Goal: Information Seeking & Learning: Compare options

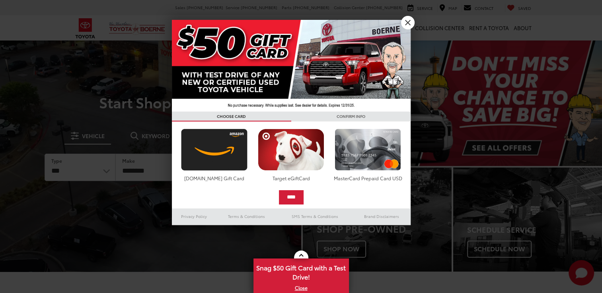
click at [485, 147] on div at bounding box center [301, 146] width 602 height 293
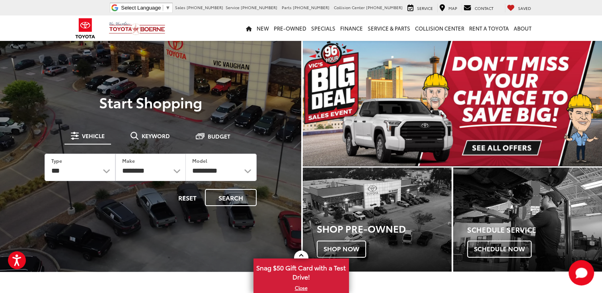
click at [483, 147] on img "carousel slide number 1 of 1" at bounding box center [452, 103] width 299 height 126
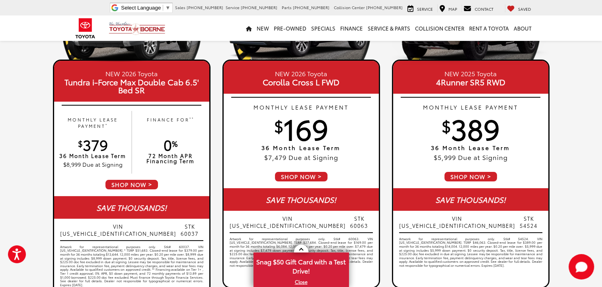
scroll to position [119, 0]
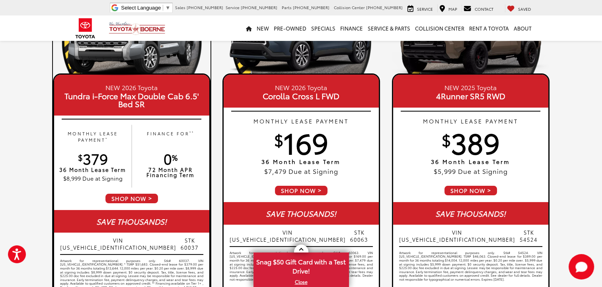
click at [166, 163] on span "0 %" at bounding box center [170, 158] width 14 height 20
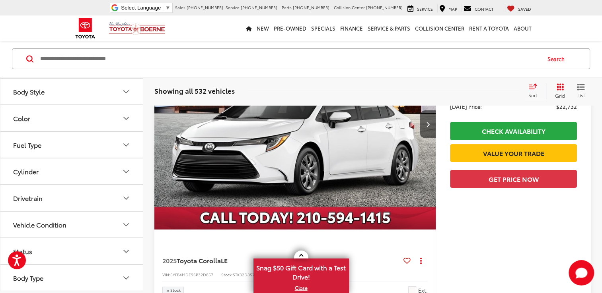
scroll to position [119, 0]
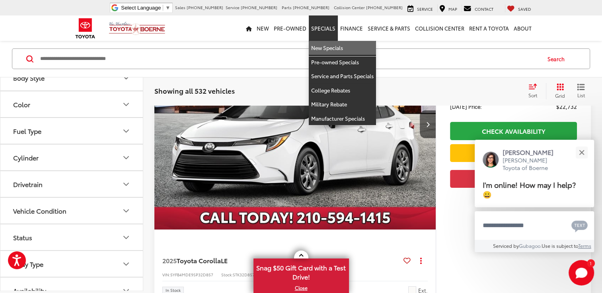
click at [327, 45] on link "New Specials" at bounding box center [342, 48] width 67 height 14
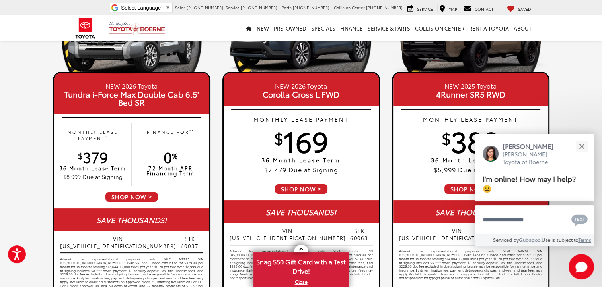
scroll to position [119, 0]
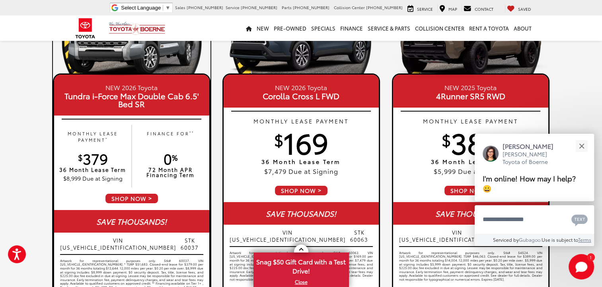
click at [129, 92] on span "Tundra i-Force Max Double Cab 6.5' Bed SR" at bounding box center [131, 100] width 143 height 16
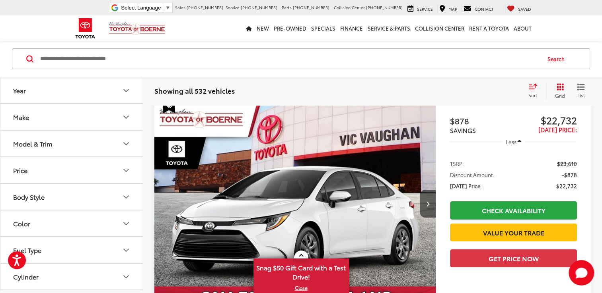
click at [49, 142] on div "Model & Trim" at bounding box center [32, 144] width 39 height 8
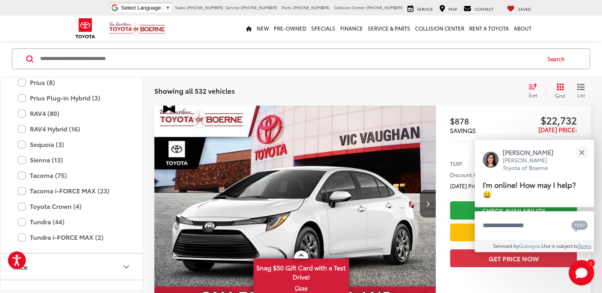
scroll to position [313, 0]
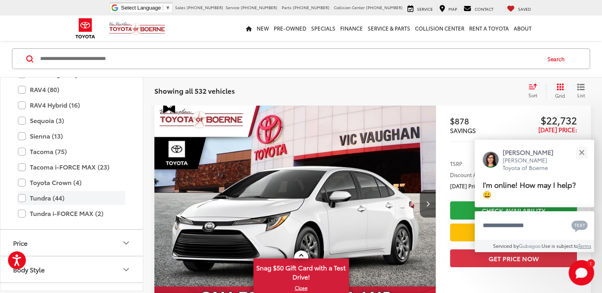
click at [23, 196] on label "Tundra (44)" at bounding box center [71, 198] width 107 height 14
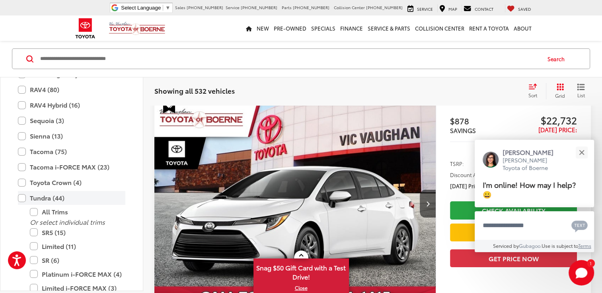
scroll to position [71, 0]
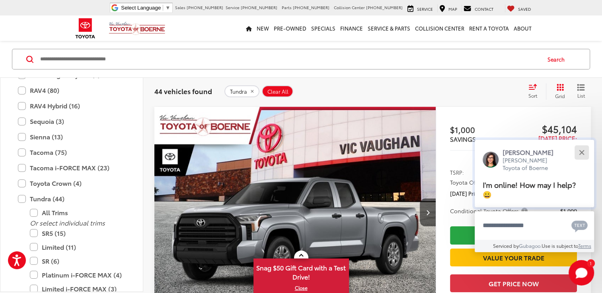
click at [582, 151] on div "Close" at bounding box center [580, 152] width 5 height 5
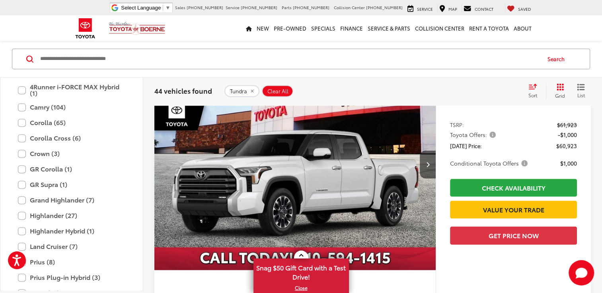
scroll to position [4126, 0]
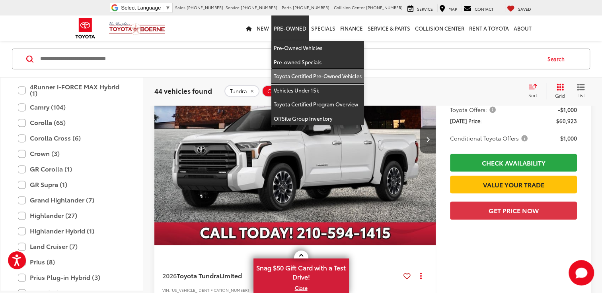
click at [301, 76] on link "Toyota Certified Pre-Owned Vehicles" at bounding box center [317, 76] width 93 height 14
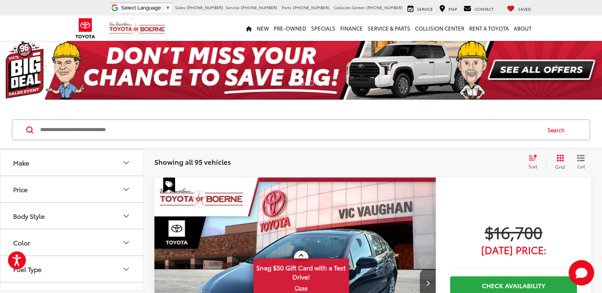
scroll to position [40, 0]
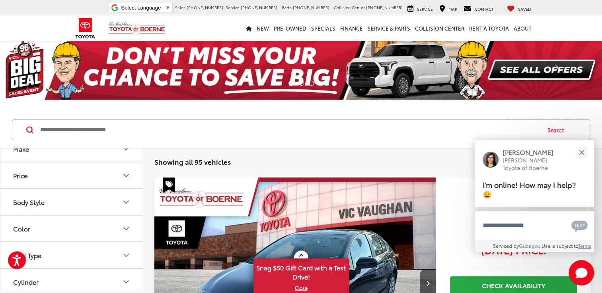
click at [45, 200] on button "Body Style" at bounding box center [71, 202] width 143 height 26
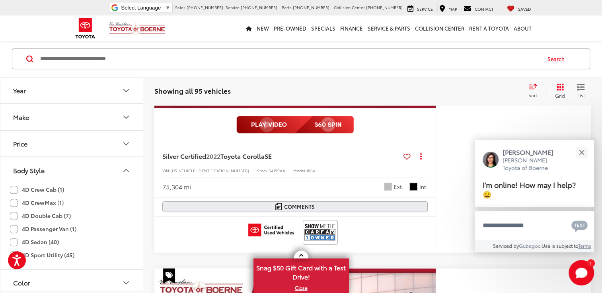
scroll to position [676, 0]
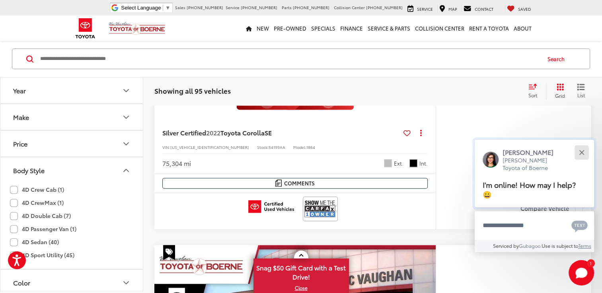
drag, startPoint x: 579, startPoint y: 148, endPoint x: 552, endPoint y: 173, distance: 36.3
click at [578, 148] on button "Close" at bounding box center [580, 152] width 17 height 17
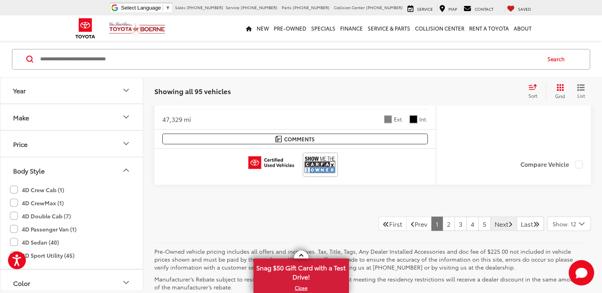
scroll to position [4363, 0]
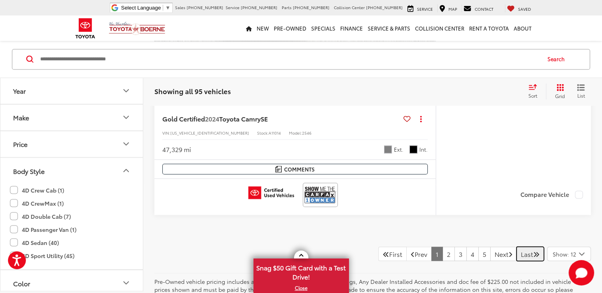
click at [520, 260] on link "Last" at bounding box center [529, 254] width 27 height 14
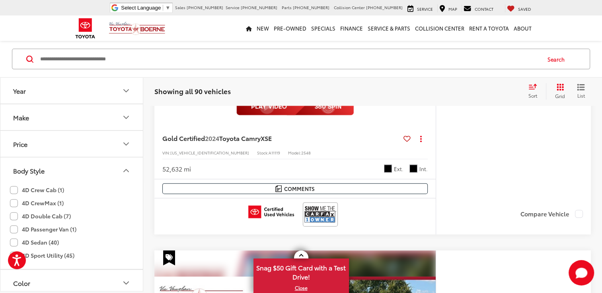
scroll to position [1780, 0]
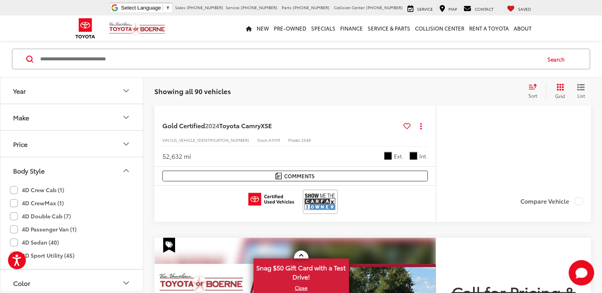
click at [15, 203] on label "4D CrewMax (1)" at bounding box center [37, 203] width 54 height 13
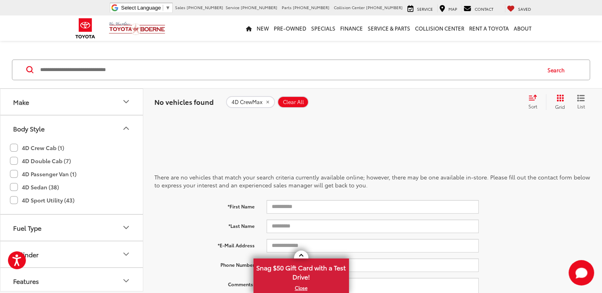
click at [294, 103] on span "Clear All" at bounding box center [293, 102] width 21 height 6
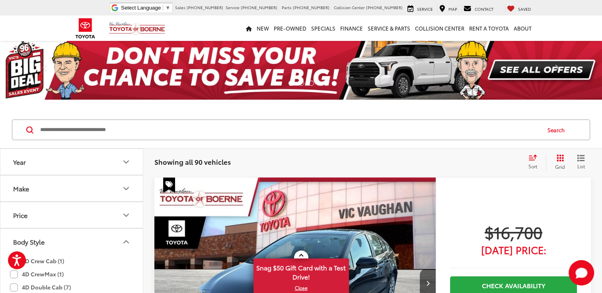
click at [118, 132] on input "Search by Make, Model, or Keyword" at bounding box center [289, 129] width 500 height 19
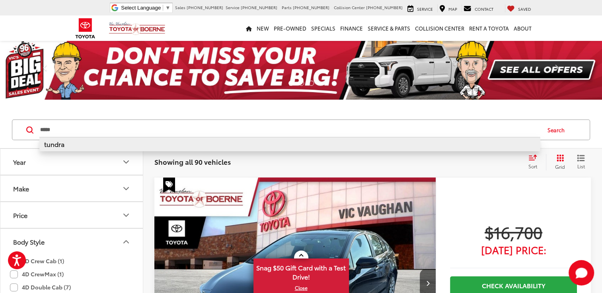
type input "*****"
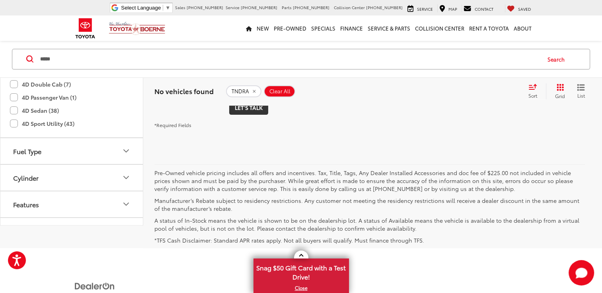
scroll to position [257, 0]
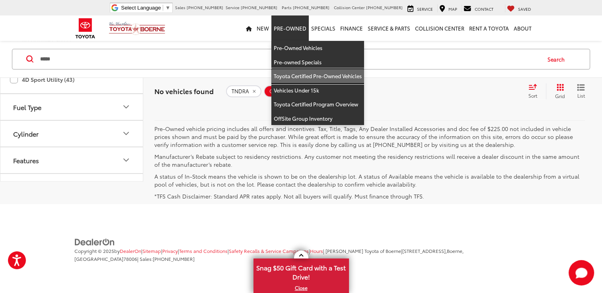
click at [296, 71] on link "Toyota Certified Pre-Owned Vehicles" at bounding box center [317, 76] width 93 height 14
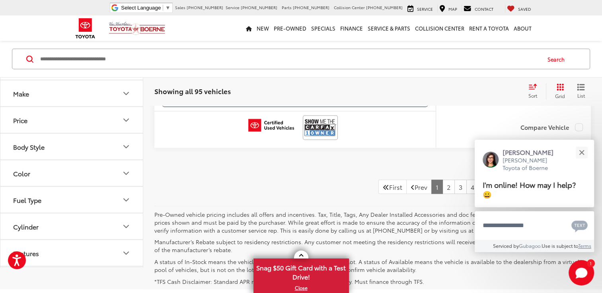
scroll to position [4473, 0]
click at [454, 180] on link "3" at bounding box center [460, 187] width 12 height 14
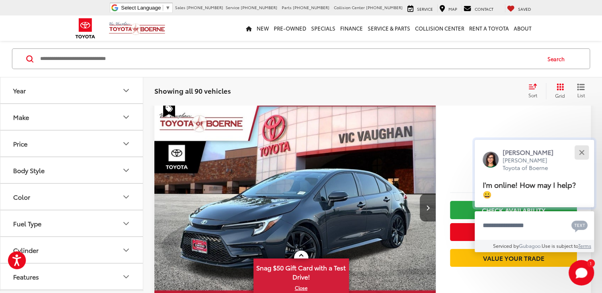
drag, startPoint x: 584, startPoint y: 153, endPoint x: 578, endPoint y: 153, distance: 5.2
click at [582, 153] on button "Close" at bounding box center [580, 152] width 17 height 17
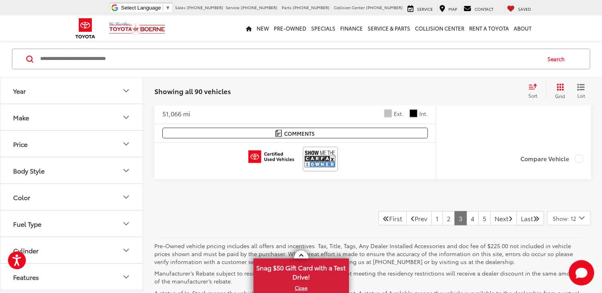
scroll to position [4484, 0]
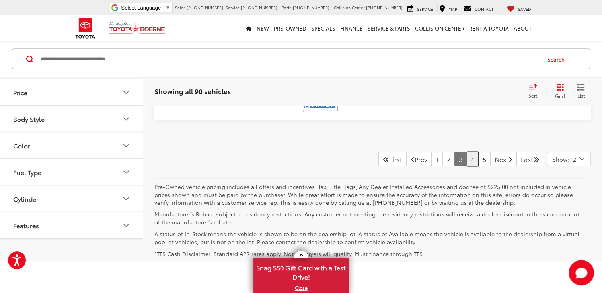
click at [466, 152] on link "4" at bounding box center [472, 159] width 12 height 14
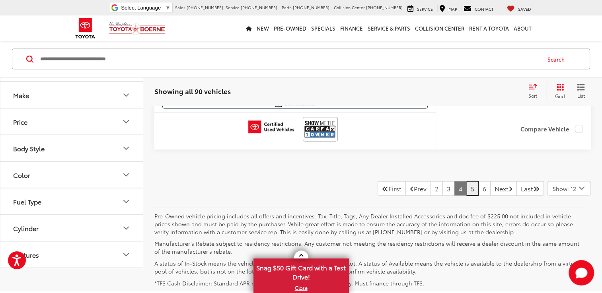
scroll to position [4523, 0]
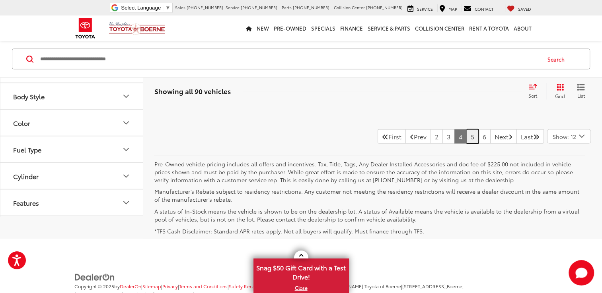
click at [466, 130] on link "5" at bounding box center [472, 137] width 12 height 14
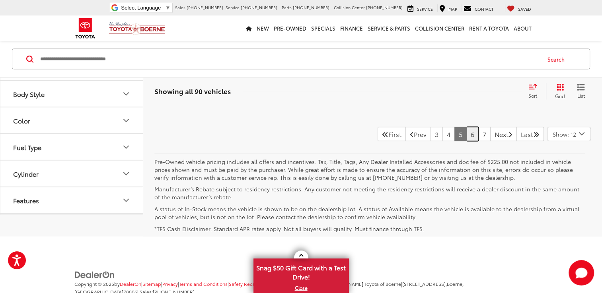
scroll to position [4495, 0]
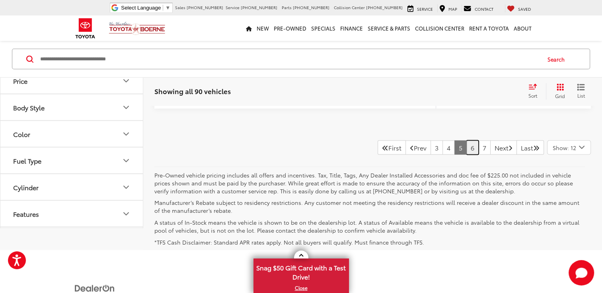
click at [466, 140] on link "6" at bounding box center [472, 147] width 12 height 14
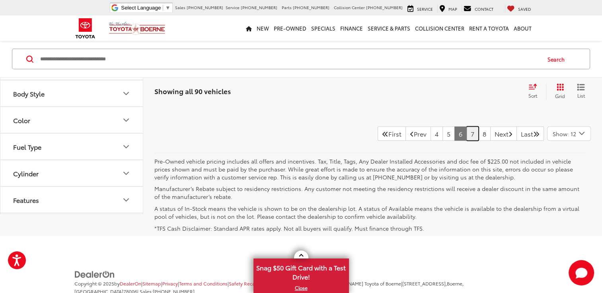
scroll to position [4513, 0]
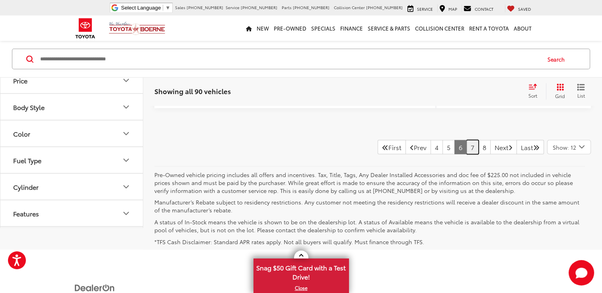
click at [466, 144] on link "7" at bounding box center [472, 147] width 12 height 14
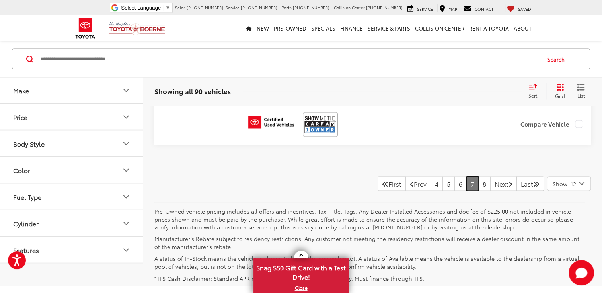
scroll to position [4473, 0]
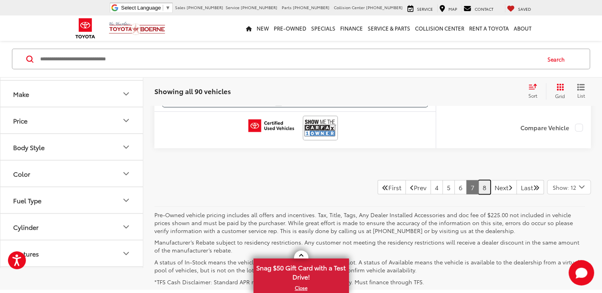
click at [478, 180] on link "8" at bounding box center [484, 187] width 12 height 14
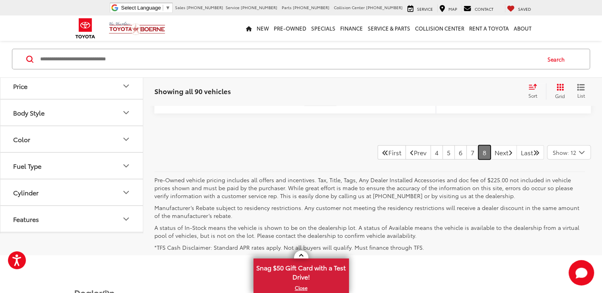
scroll to position [2229, 0]
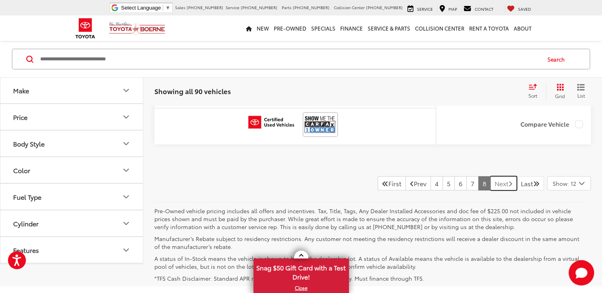
click at [490, 179] on link "Next" at bounding box center [503, 184] width 27 height 14
click at [490, 180] on link "Next" at bounding box center [503, 184] width 27 height 14
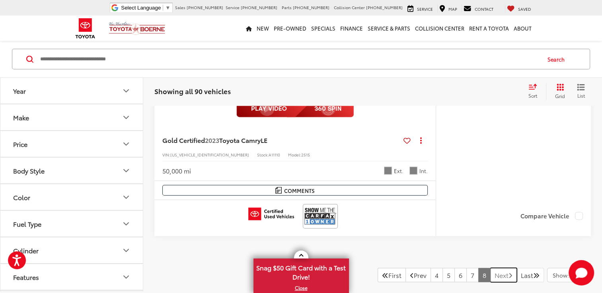
scroll to position [1991, 0]
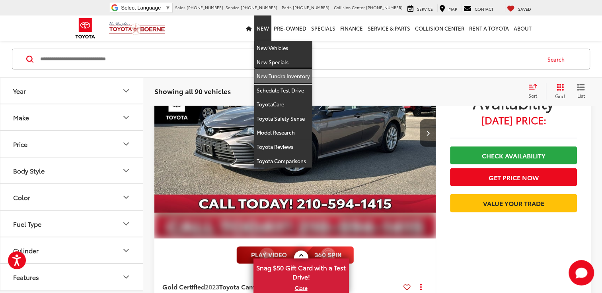
click at [284, 77] on link "New Tundra Inventory" at bounding box center [283, 76] width 58 height 14
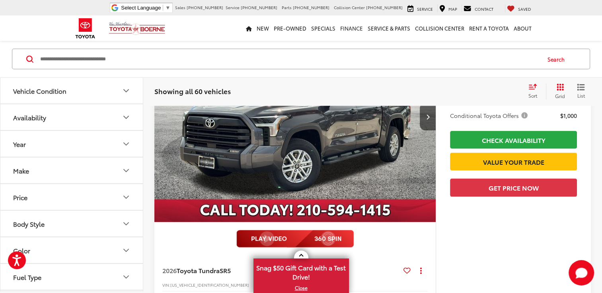
scroll to position [1590, 0]
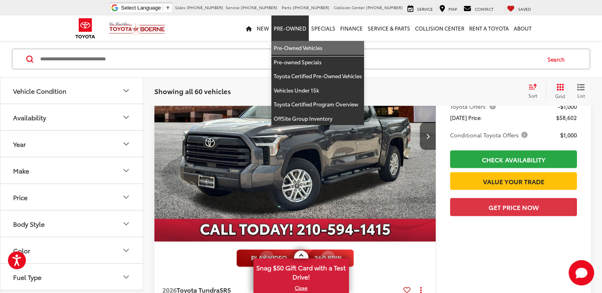
click at [294, 47] on link "Pre-Owned Vehicles" at bounding box center [317, 48] width 93 height 14
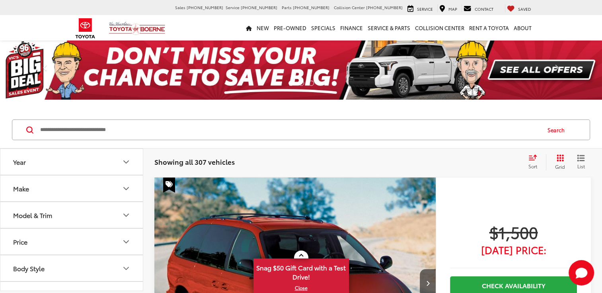
click at [95, 214] on button "Model & Trim" at bounding box center [71, 215] width 143 height 26
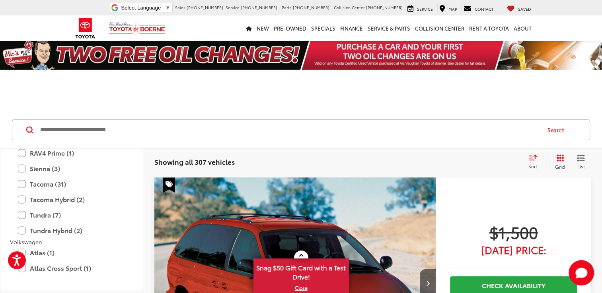
scroll to position [1670, 0]
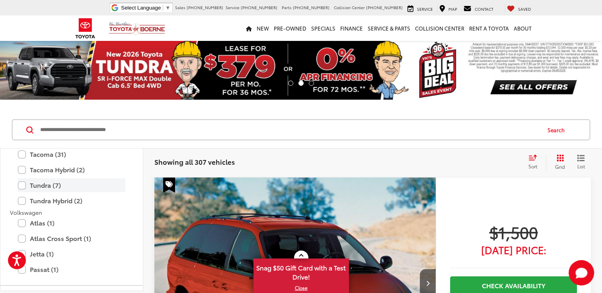
click at [21, 186] on label "Tundra (7)" at bounding box center [71, 186] width 107 height 14
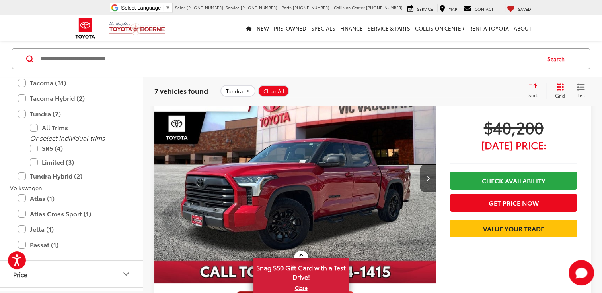
scroll to position [80, 0]
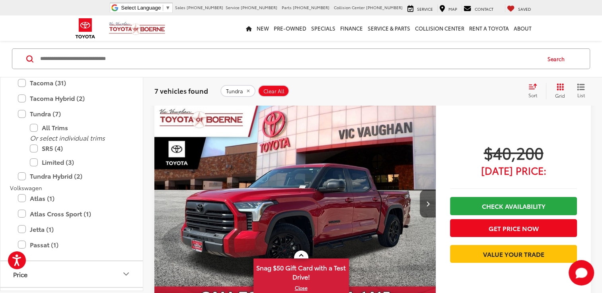
click at [366, 178] on img "2024 Toyota Tundra SR5 0" at bounding box center [295, 204] width 282 height 212
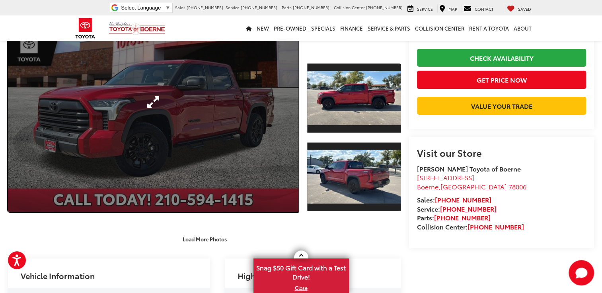
click at [243, 136] on link "Expand Photo 0" at bounding box center [153, 102] width 290 height 220
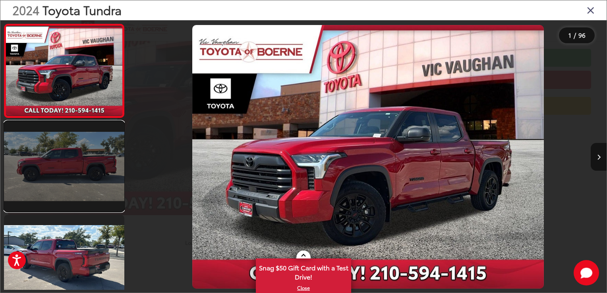
click at [89, 175] on link at bounding box center [64, 166] width 120 height 90
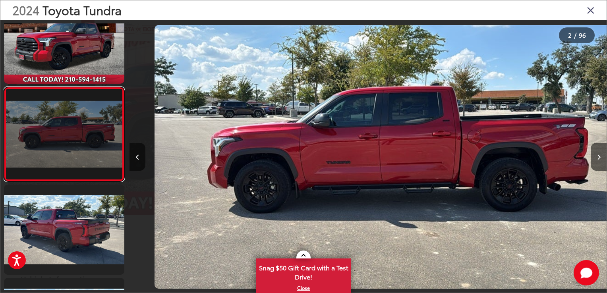
scroll to position [0, 477]
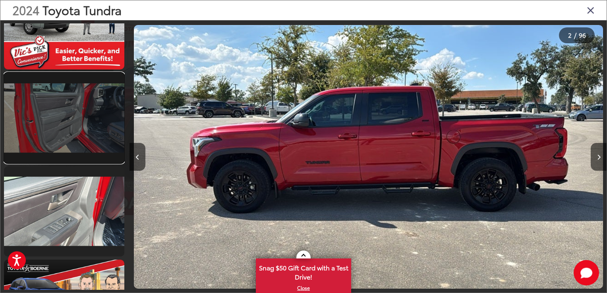
click at [81, 136] on link at bounding box center [64, 118] width 120 height 90
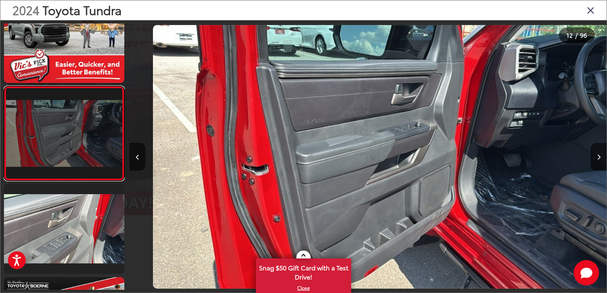
scroll to position [0, 5253]
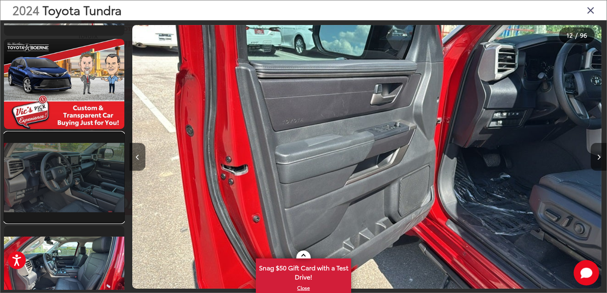
click at [80, 186] on link at bounding box center [64, 177] width 120 height 90
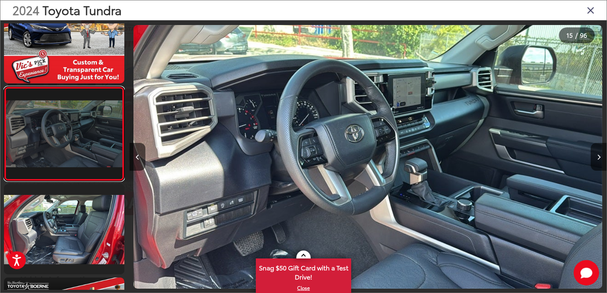
scroll to position [0, 6685]
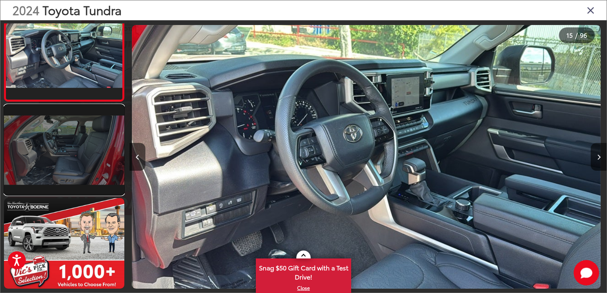
click at [83, 190] on link at bounding box center [64, 150] width 120 height 90
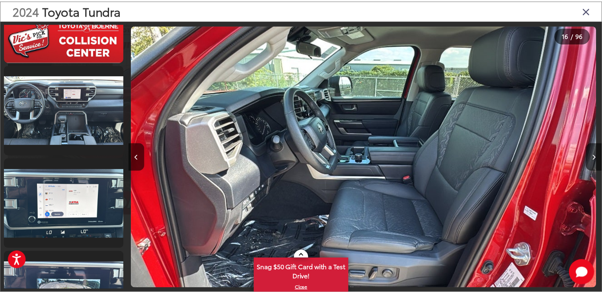
scroll to position [2971, 0]
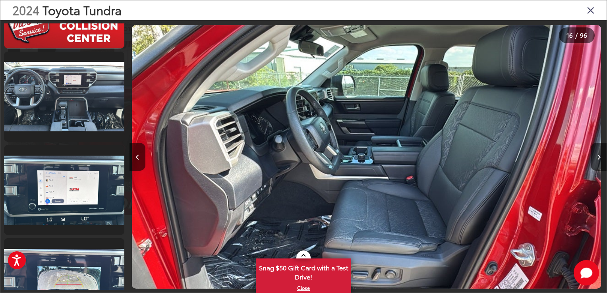
click at [592, 10] on icon "Close gallery" at bounding box center [591, 10] width 8 height 10
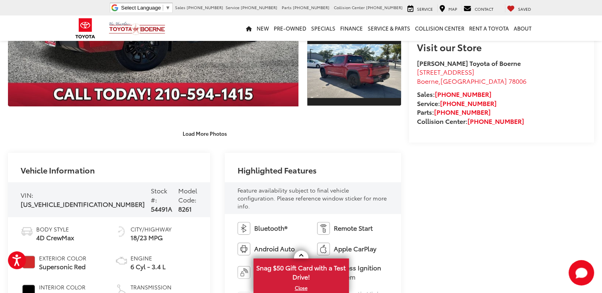
scroll to position [239, 0]
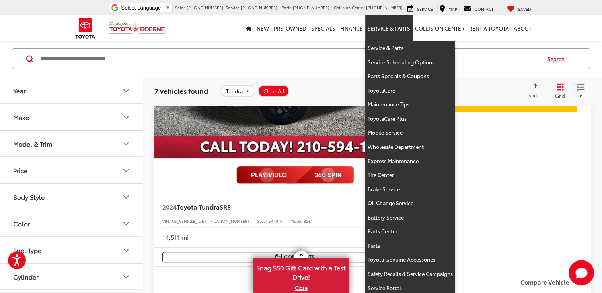
scroll to position [200, 0]
